Goal: Task Accomplishment & Management: Manage account settings

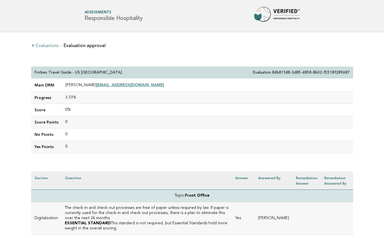
click at [49, 44] on link "Evaluations" at bounding box center [44, 46] width 27 height 5
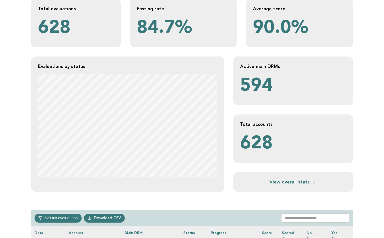
scroll to position [100, 0]
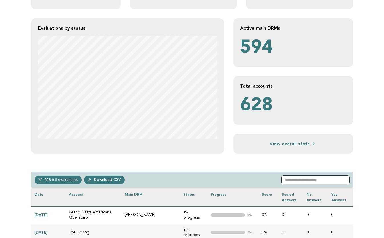
click at [294, 181] on input "text" at bounding box center [315, 179] width 68 height 9
paste input "**********"
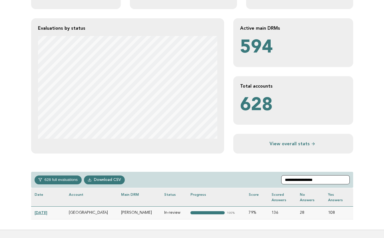
type input "**********"
click at [44, 211] on link "[DATE]" at bounding box center [41, 212] width 13 height 5
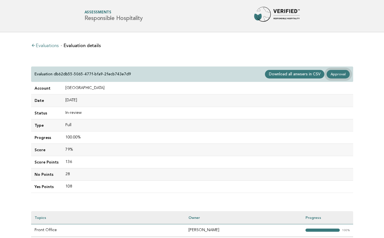
click at [337, 74] on link "Approval" at bounding box center [337, 74] width 23 height 9
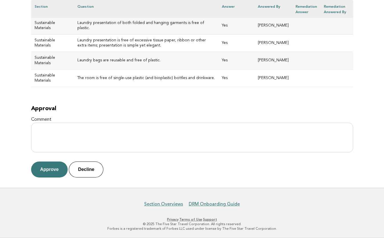
scroll to position [2690, 0]
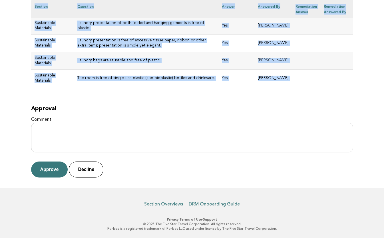
drag, startPoint x: 34, startPoint y: 71, endPoint x: 251, endPoint y: 99, distance: 218.9
copy div "Armani Hotel Milano Evaluation db62db55-5065-477f-bfa9-2fecb743e7d9 Main DRM Da…"
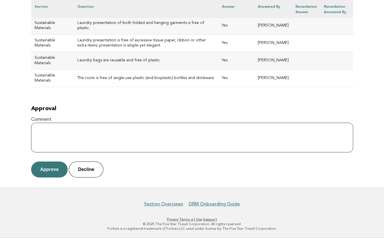
click at [93, 134] on textarea "Comment" at bounding box center [192, 138] width 322 height 30
click at [89, 168] on button "Decline" at bounding box center [86, 169] width 35 height 16
